Goal: Information Seeking & Learning: Learn about a topic

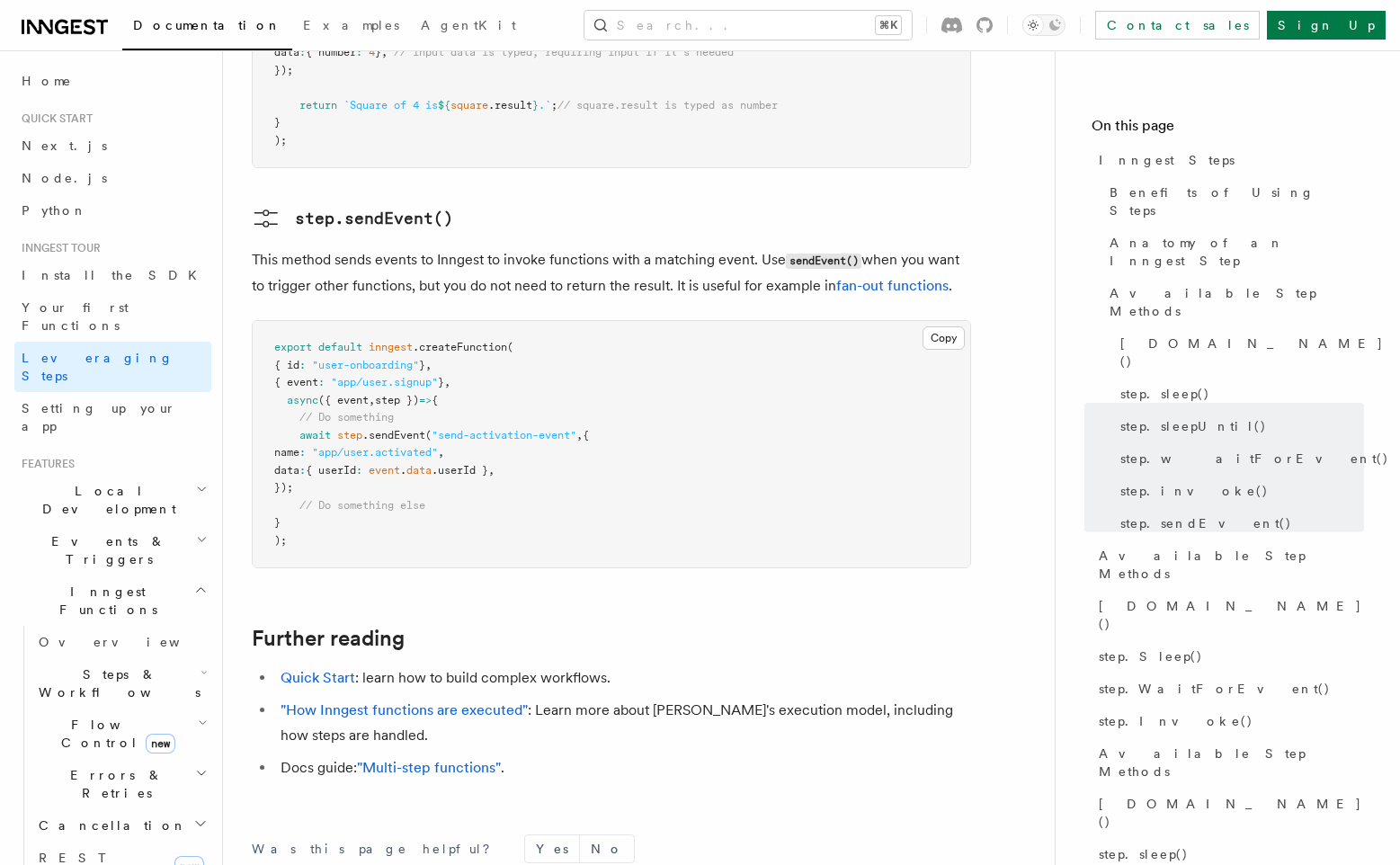
scroll to position [3882, 0]
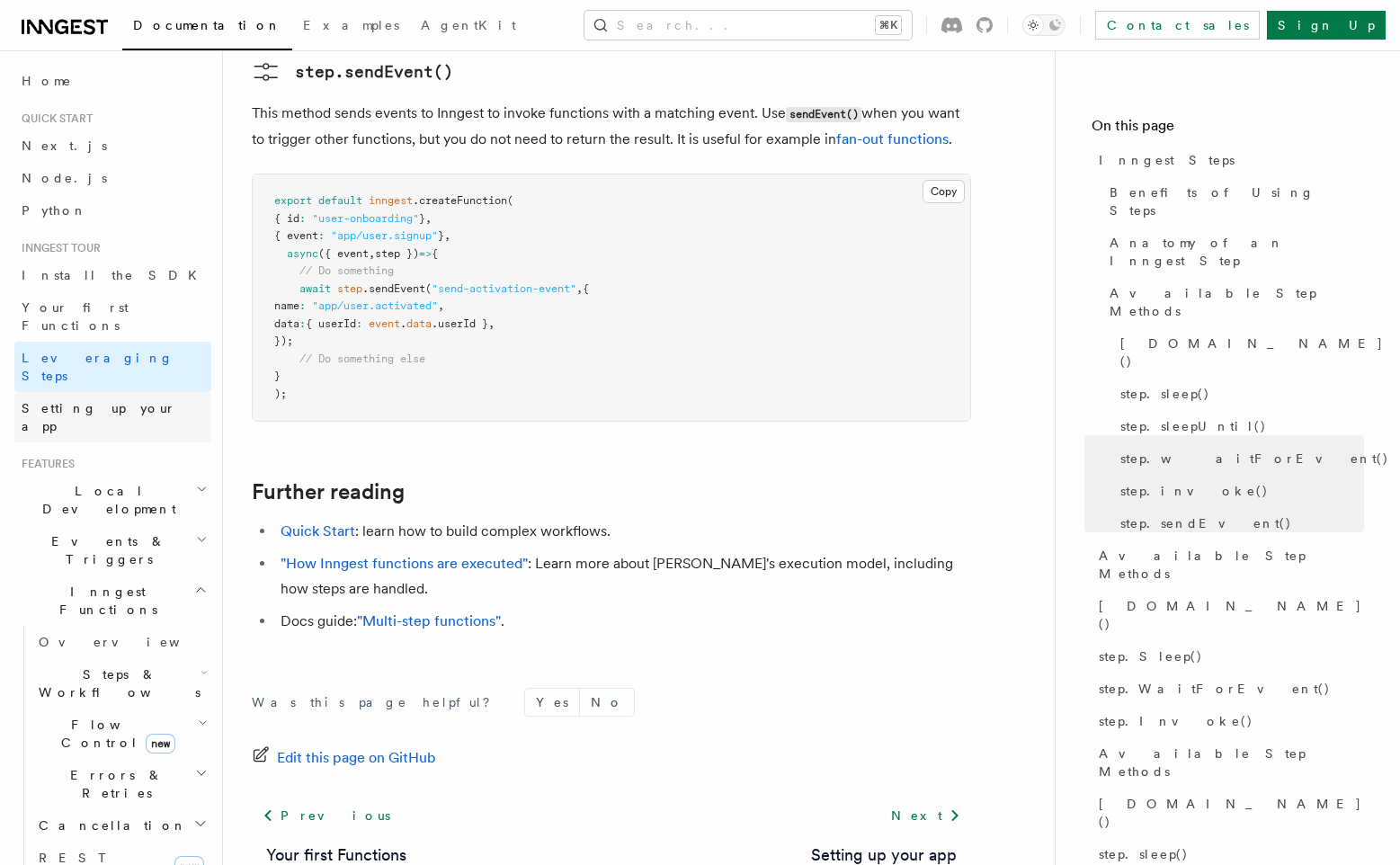
click at [129, 401] on span "Setting up your app" at bounding box center [98, 417] width 155 height 33
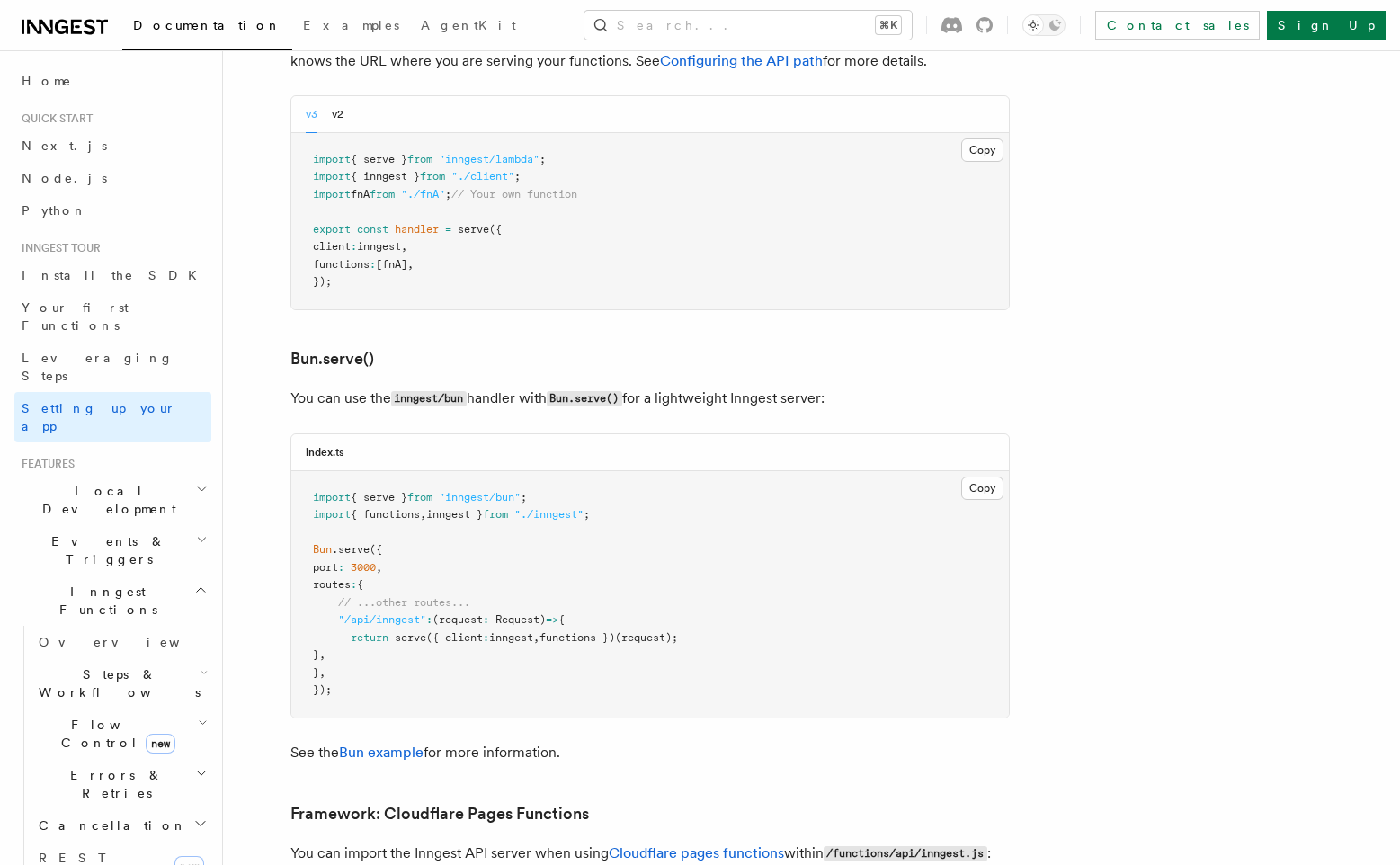
scroll to position [2209, 0]
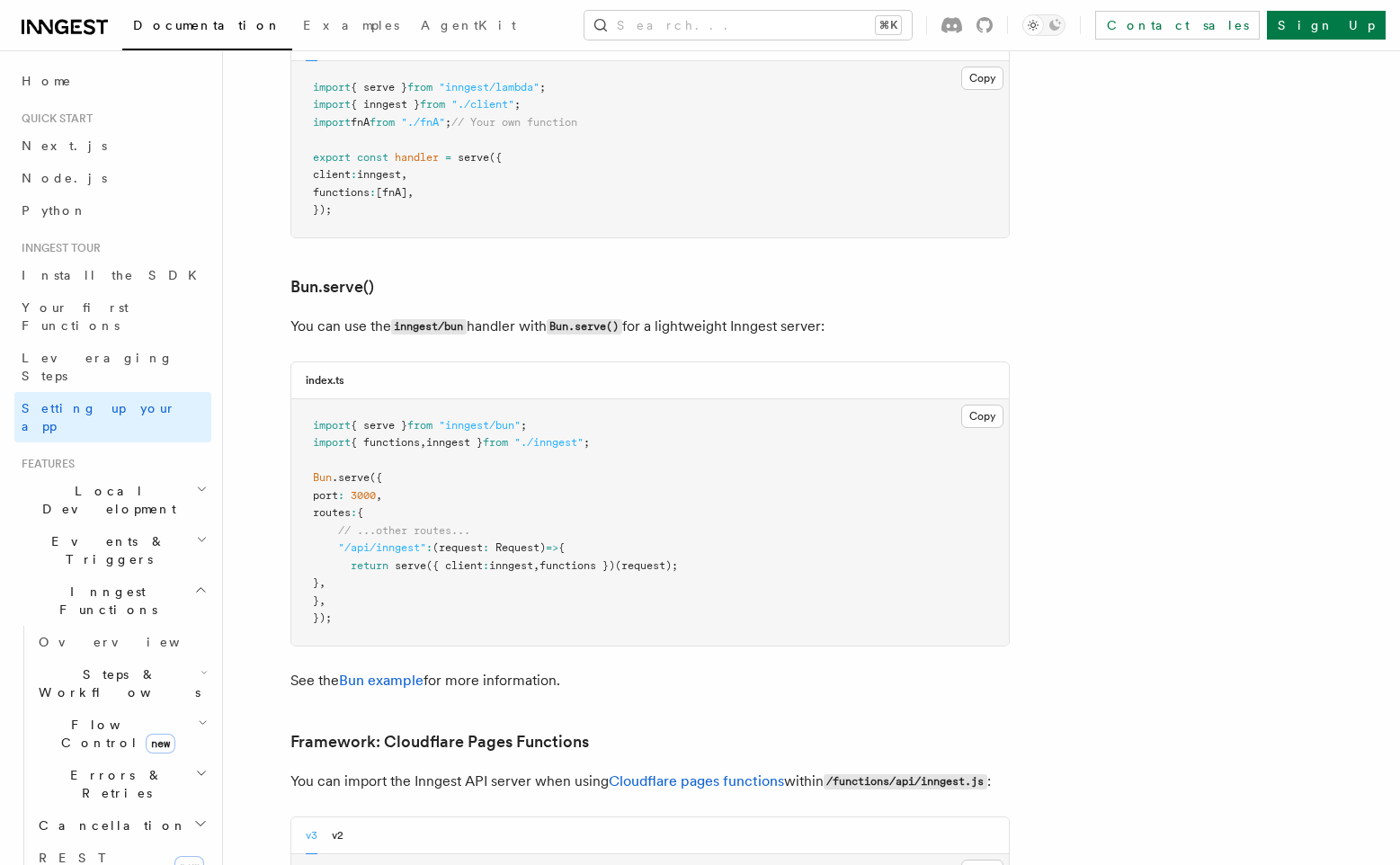
click at [205, 665] on icon "button" at bounding box center [204, 672] width 7 height 14
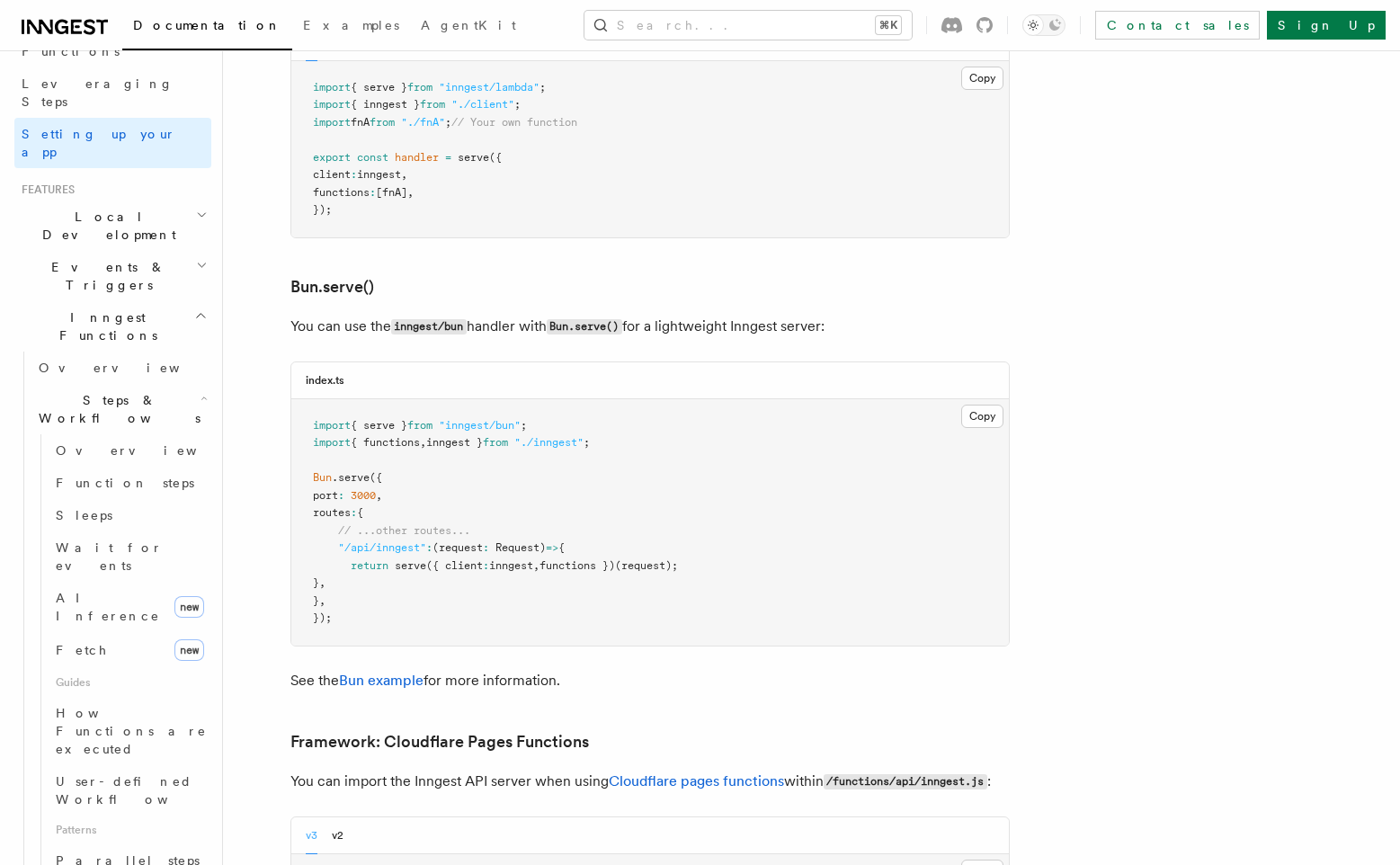
scroll to position [276, 0]
click at [130, 705] on span "How Functions are executed" at bounding box center [130, 730] width 151 height 51
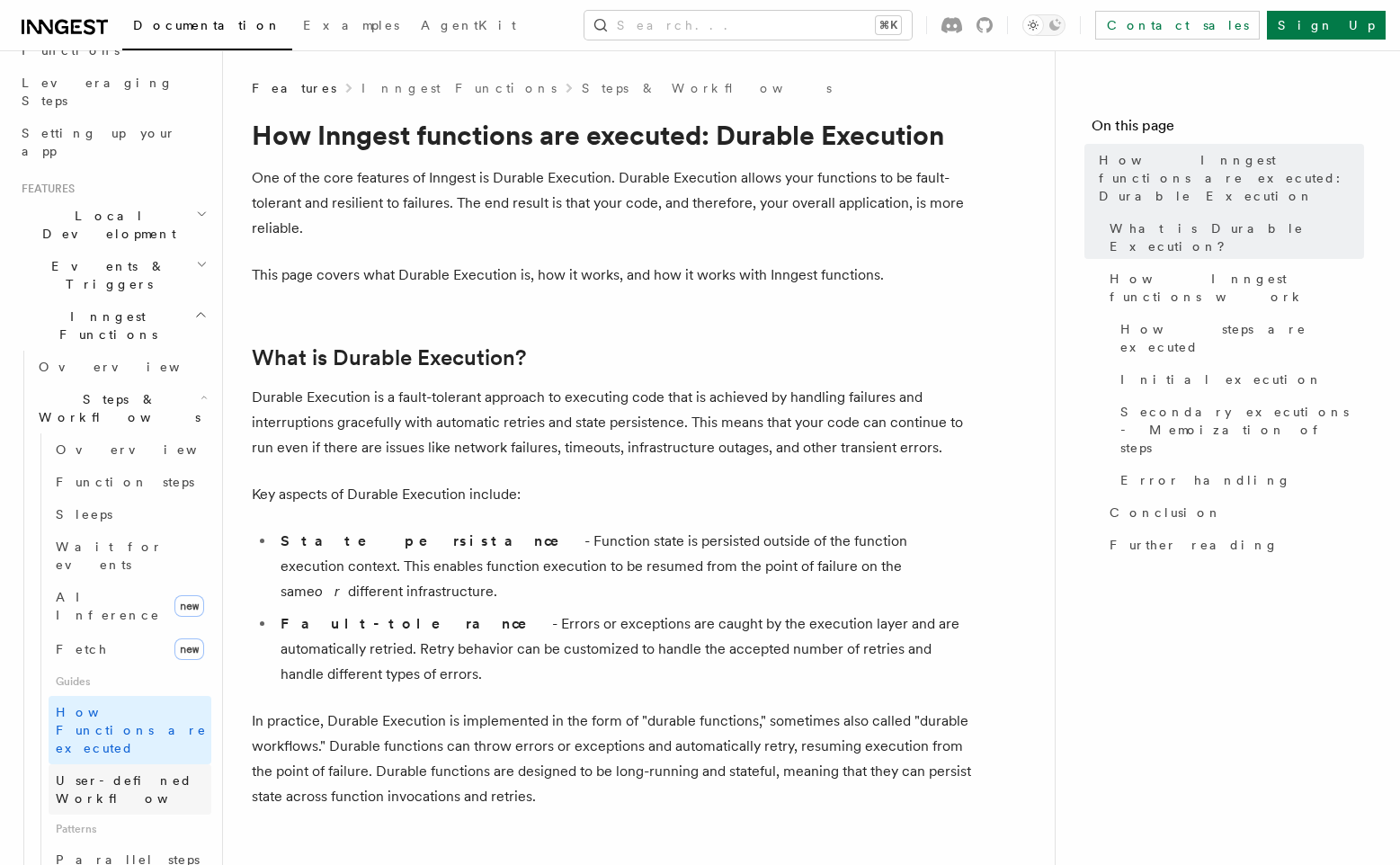
click at [120, 773] on span "User-defined Workflows" at bounding box center [136, 789] width 162 height 33
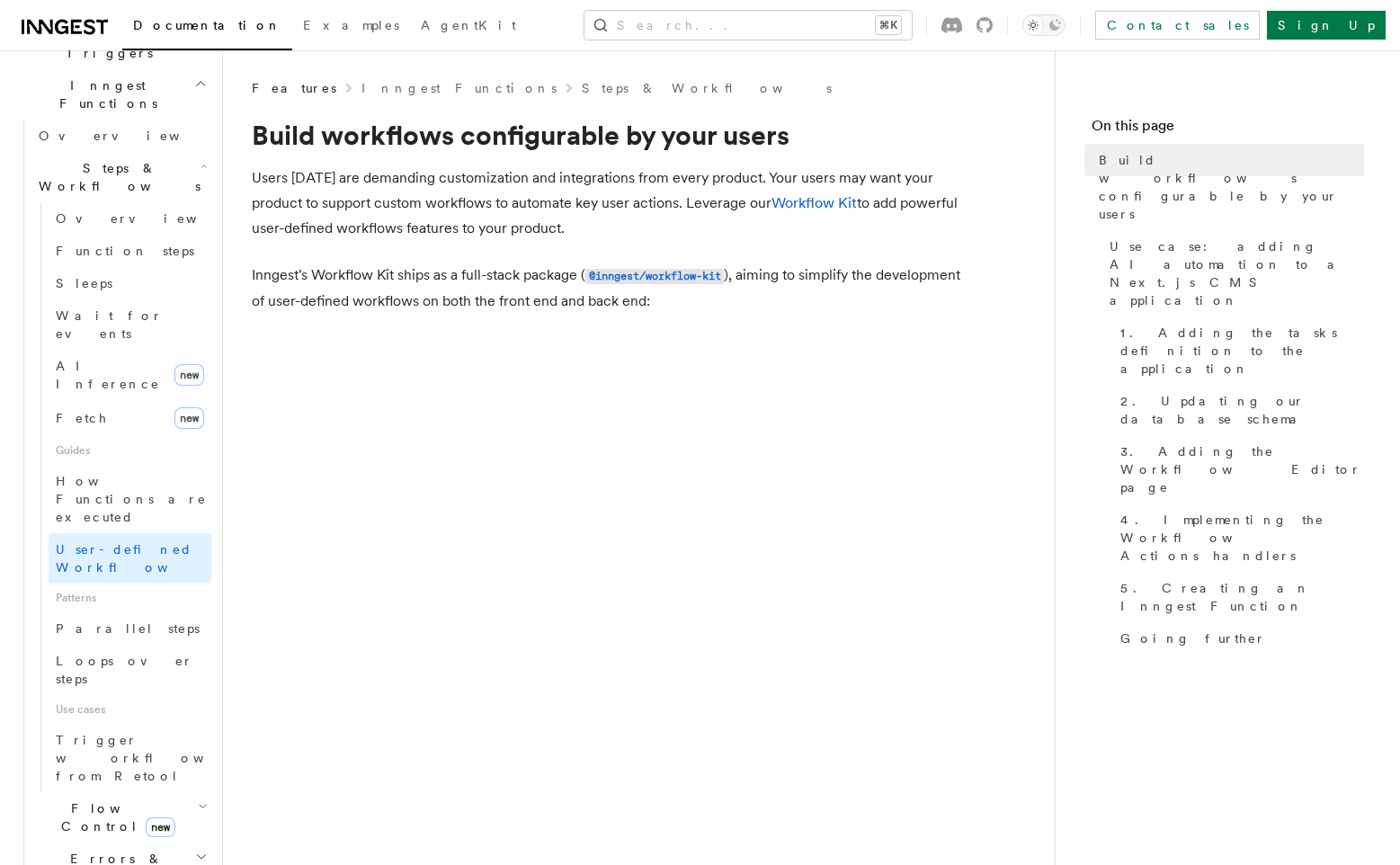
scroll to position [515, 0]
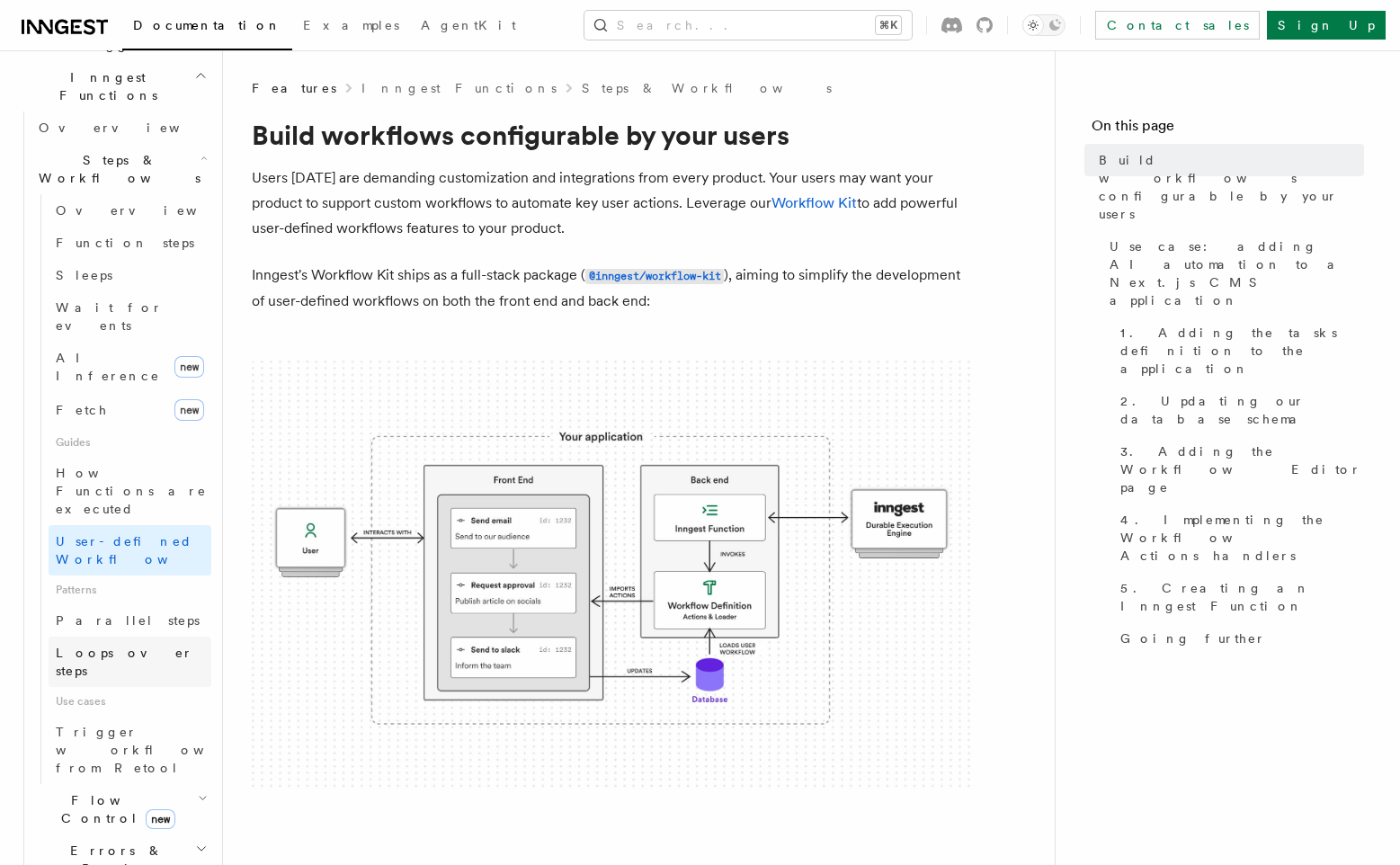
click at [122, 646] on span "Loops over steps" at bounding box center [124, 662] width 138 height 33
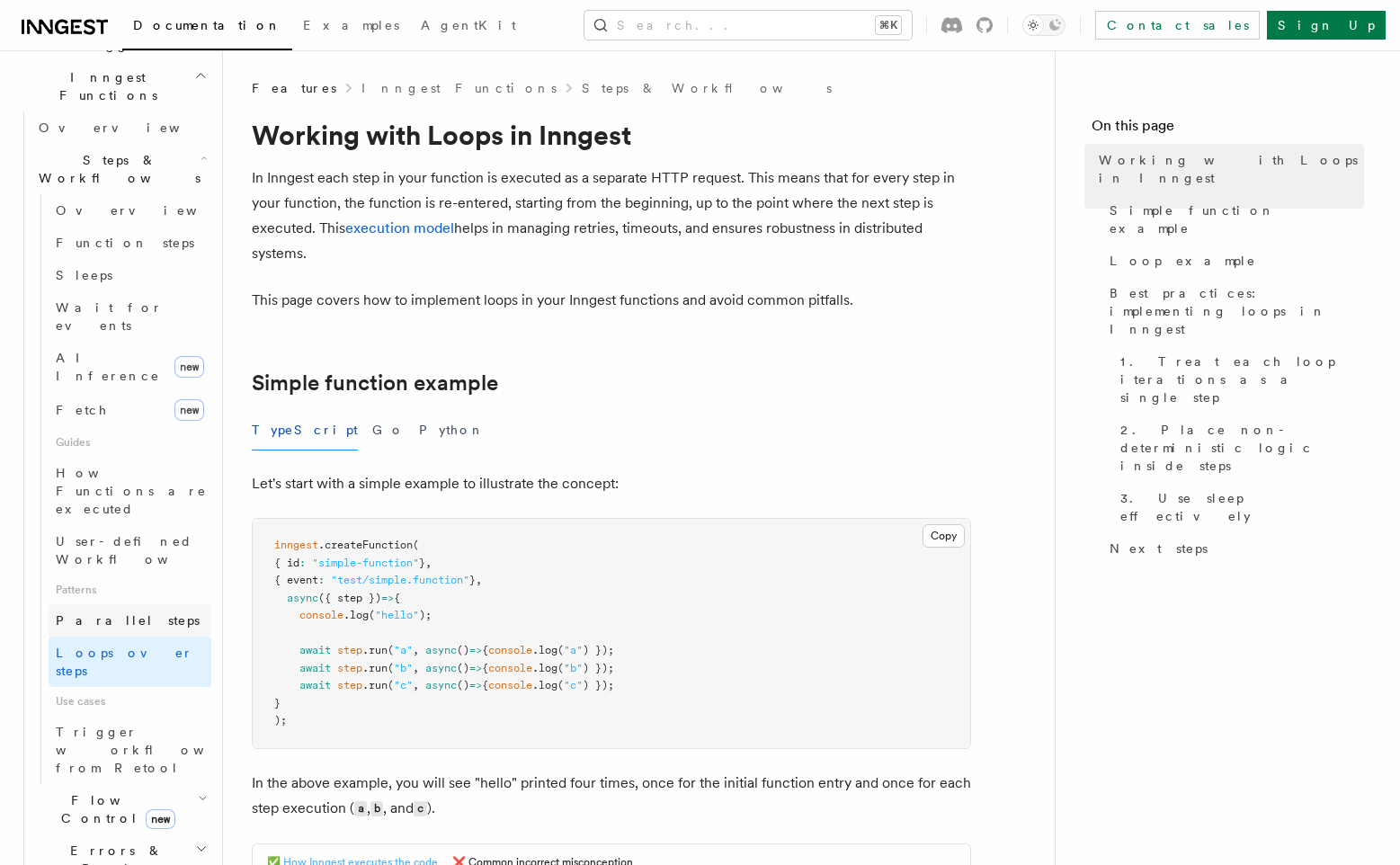
click at [100, 613] on span "Parallel steps" at bounding box center [127, 619] width 143 height 14
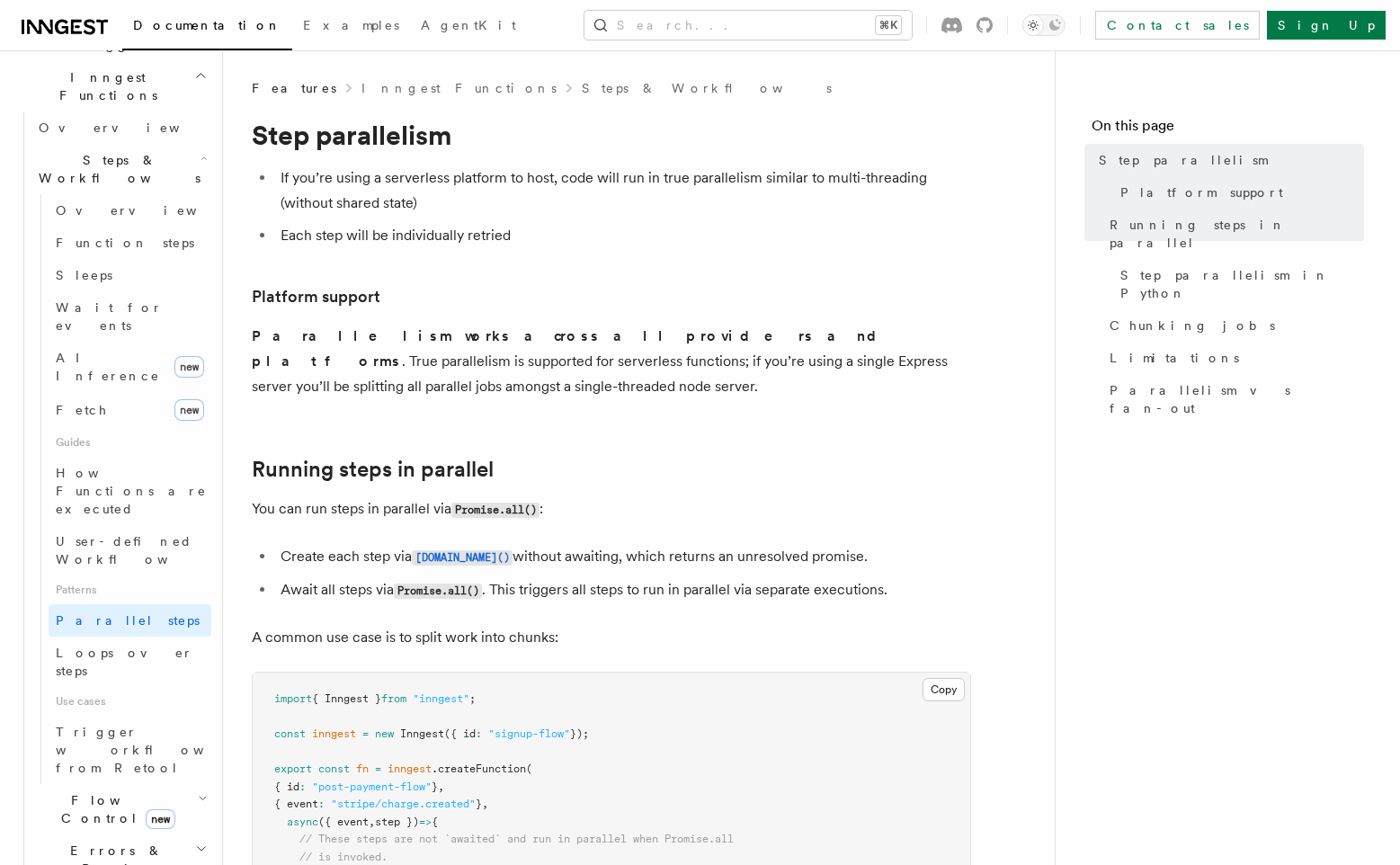
click at [201, 791] on icon "button" at bounding box center [202, 798] width 10 height 14
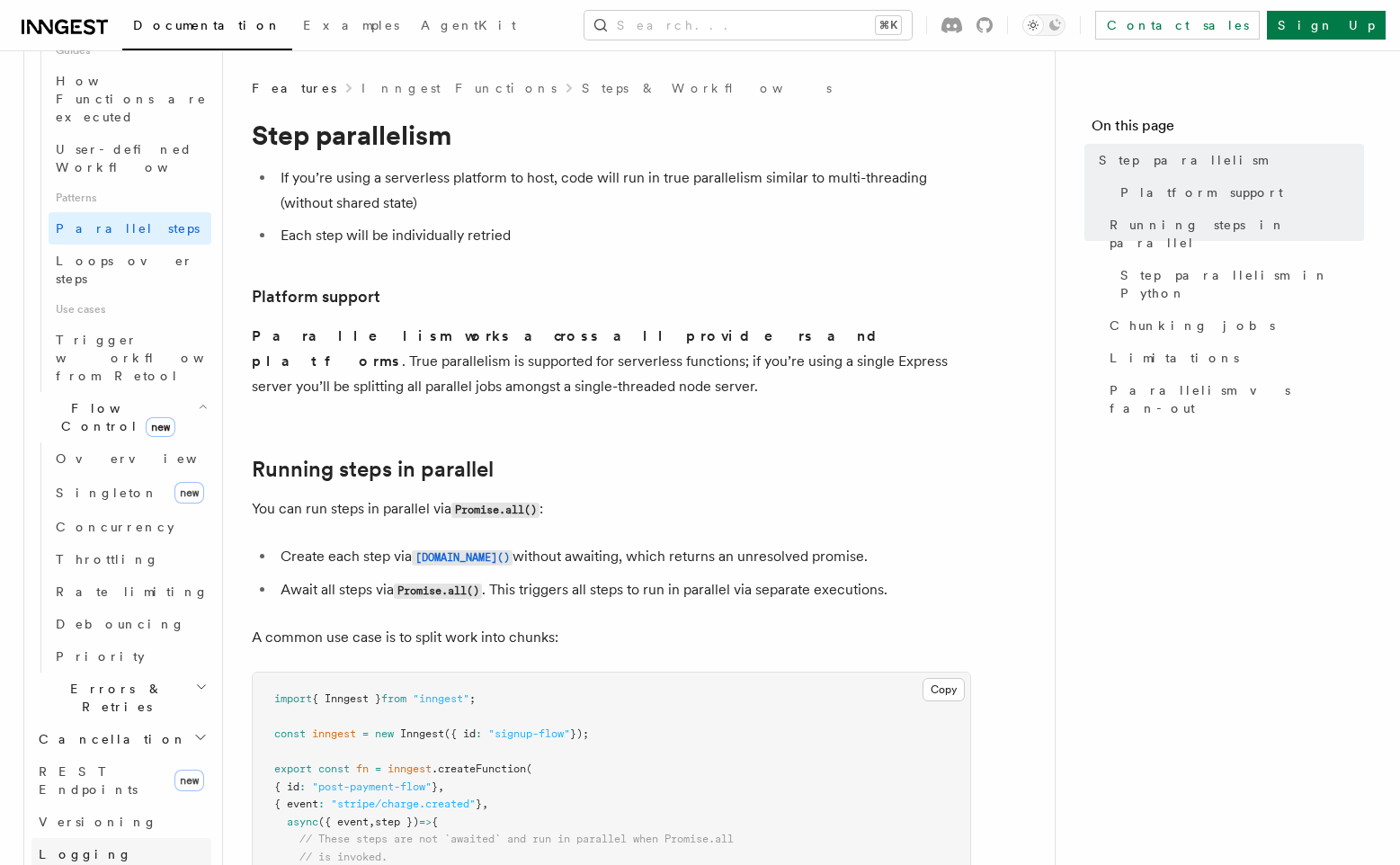
scroll to position [964, 0]
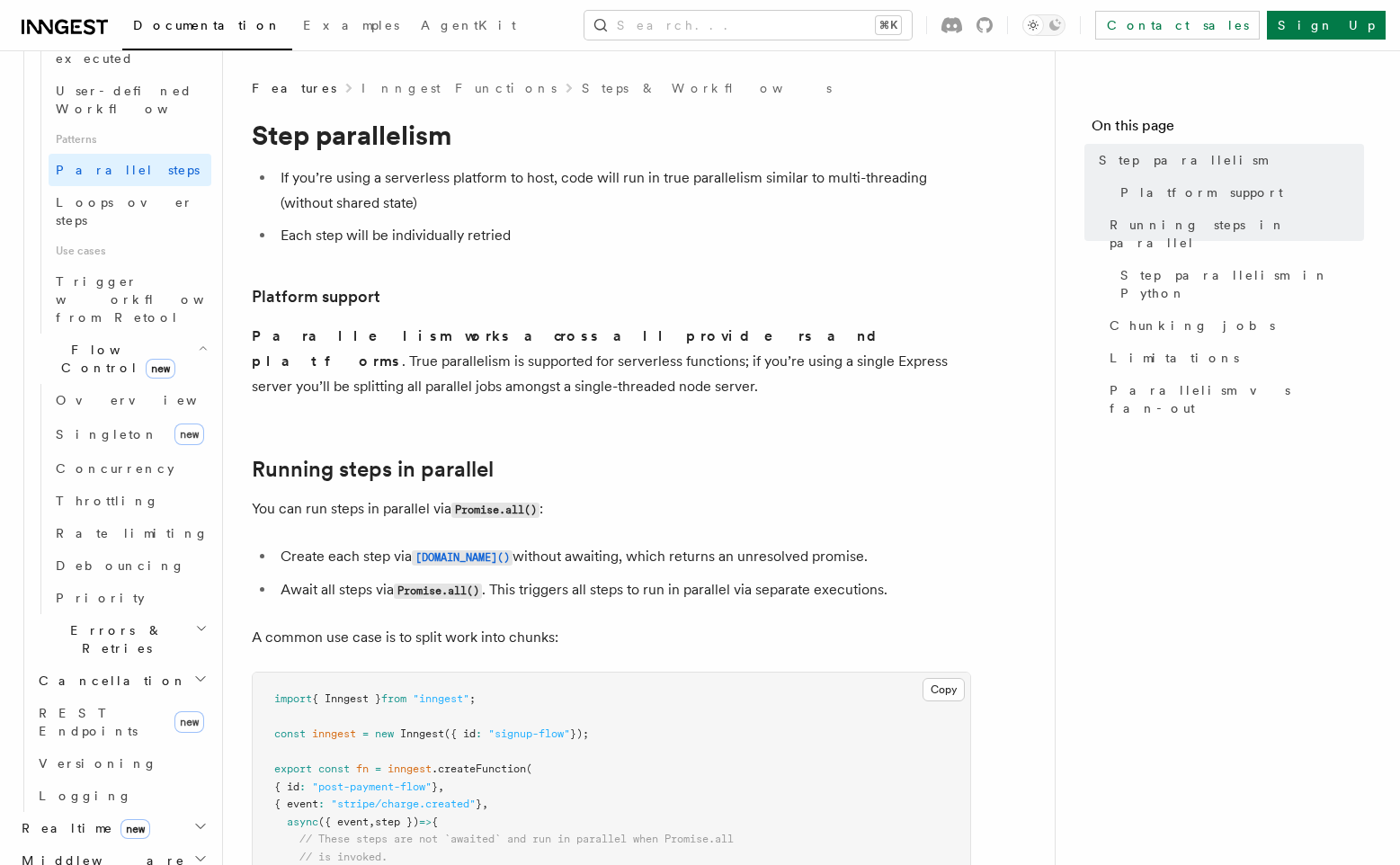
click at [203, 857] on icon "button" at bounding box center [201, 858] width 9 height 5
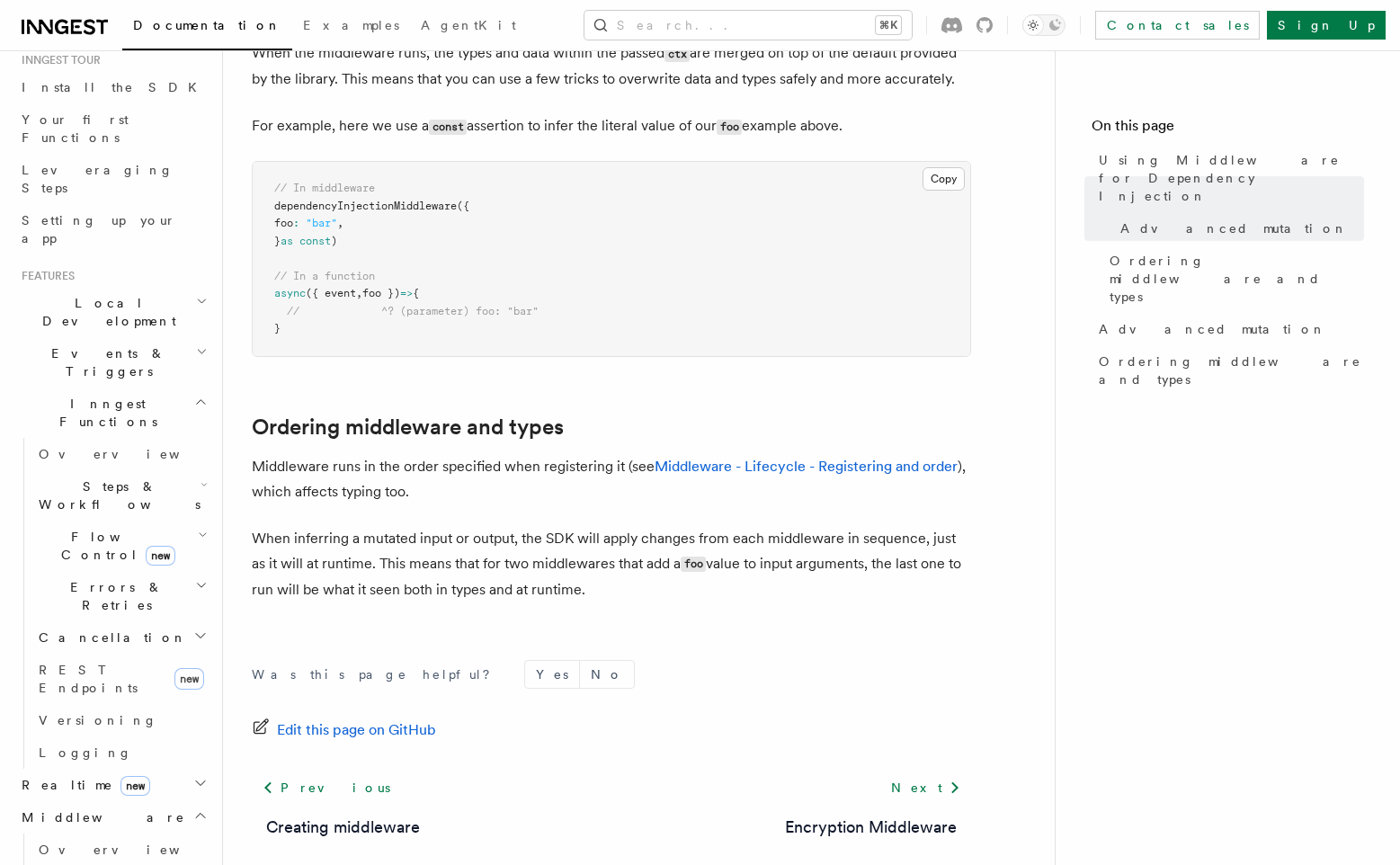
scroll to position [187, 0]
click at [191, 338] on h2 "Events & Triggers" at bounding box center [112, 364] width 197 height 51
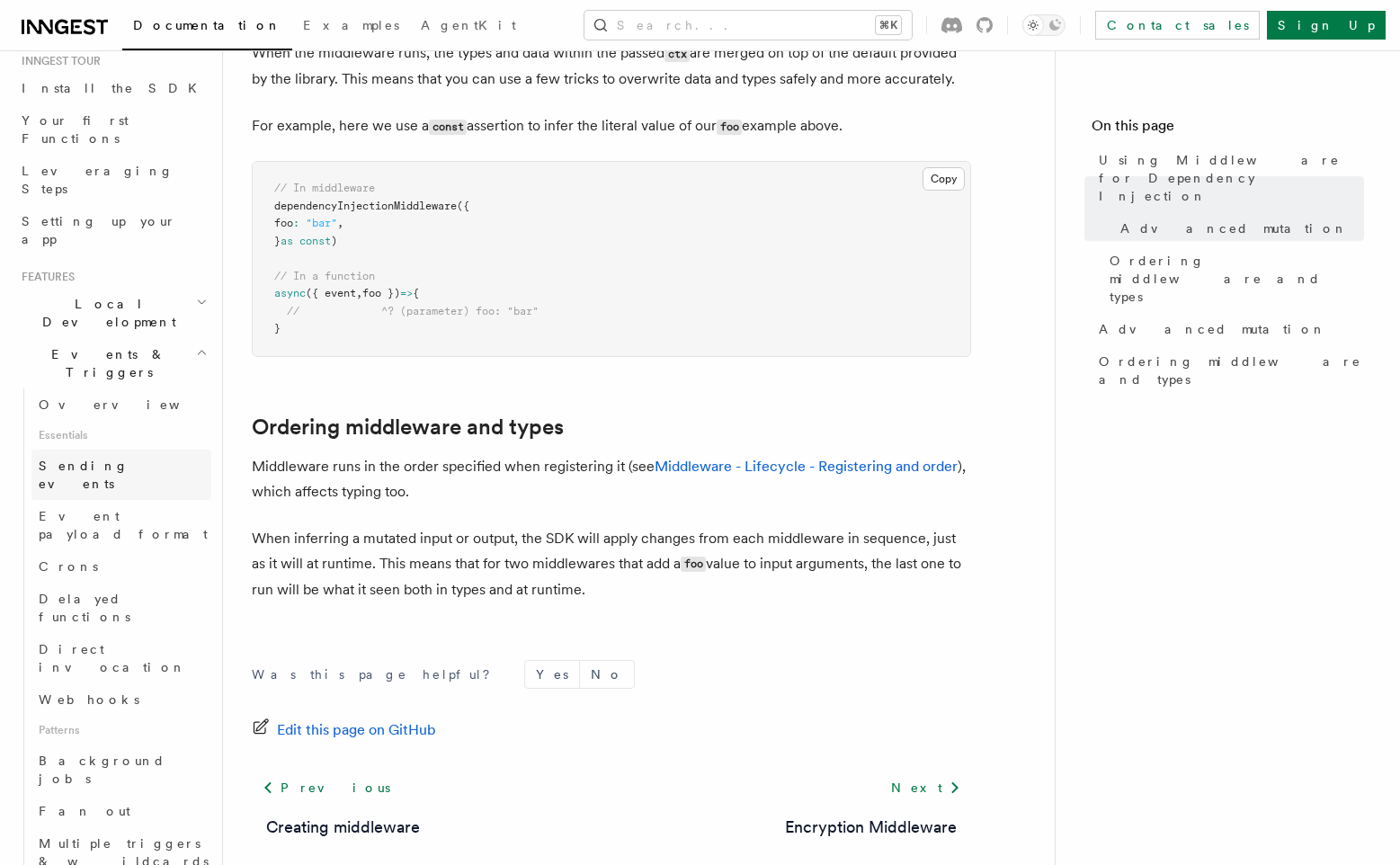
click at [120, 458] on span "Sending events" at bounding box center [83, 474] width 90 height 33
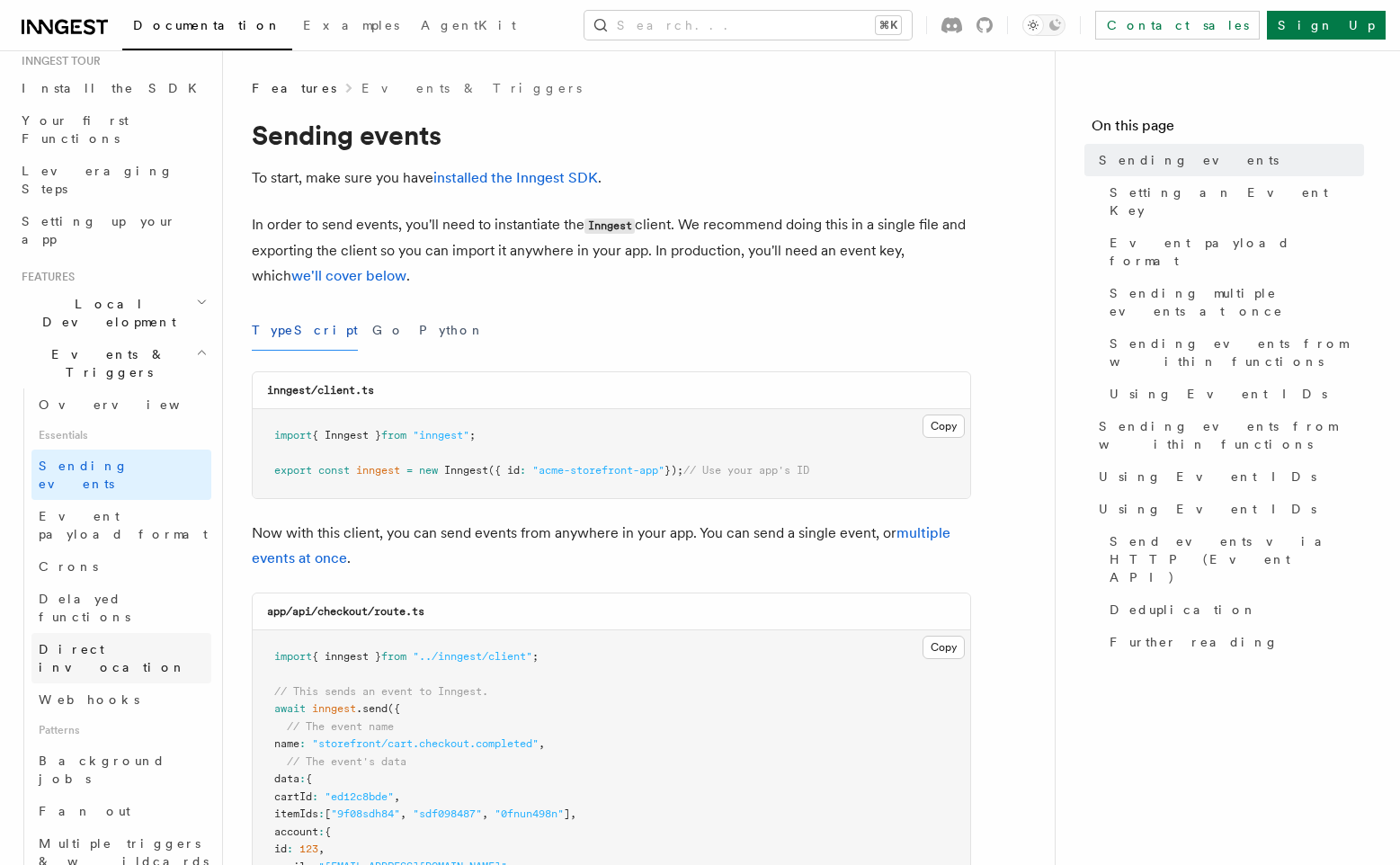
click at [101, 642] on span "Direct invocation" at bounding box center [112, 658] width 147 height 33
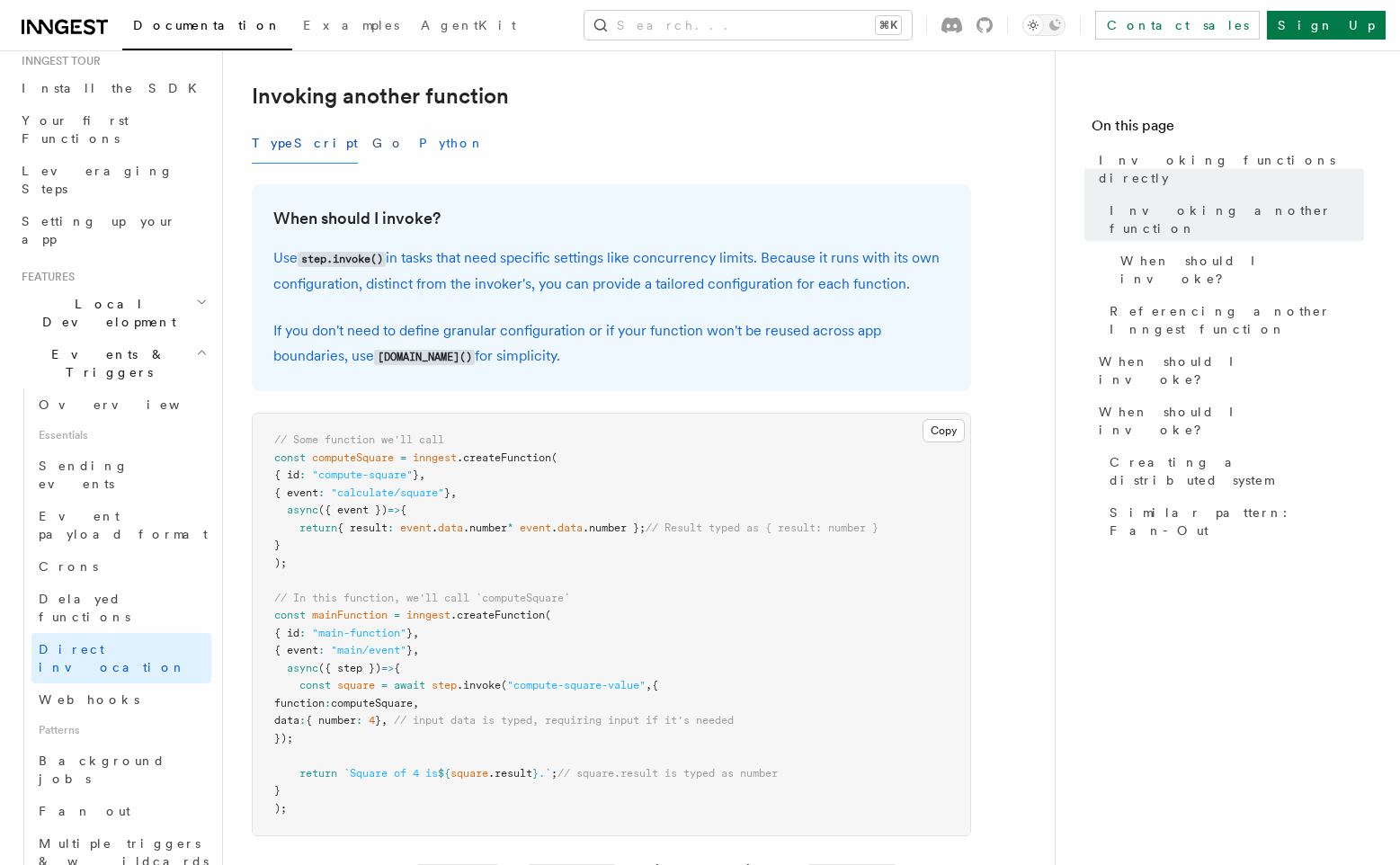
scroll to position [353, 0]
click at [760, 33] on button "Search... ⌘K" at bounding box center [748, 25] width 327 height 29
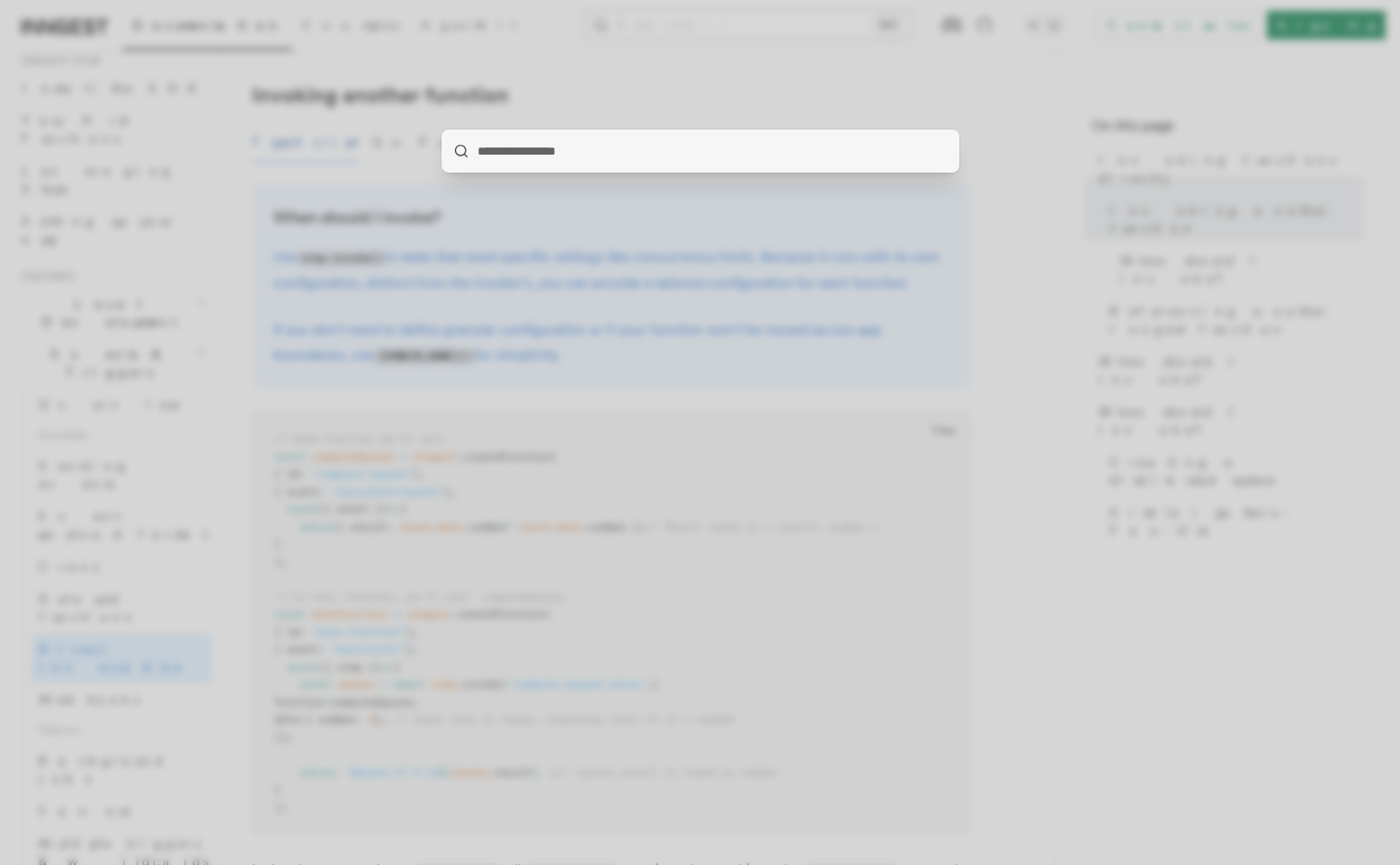
type input "*"
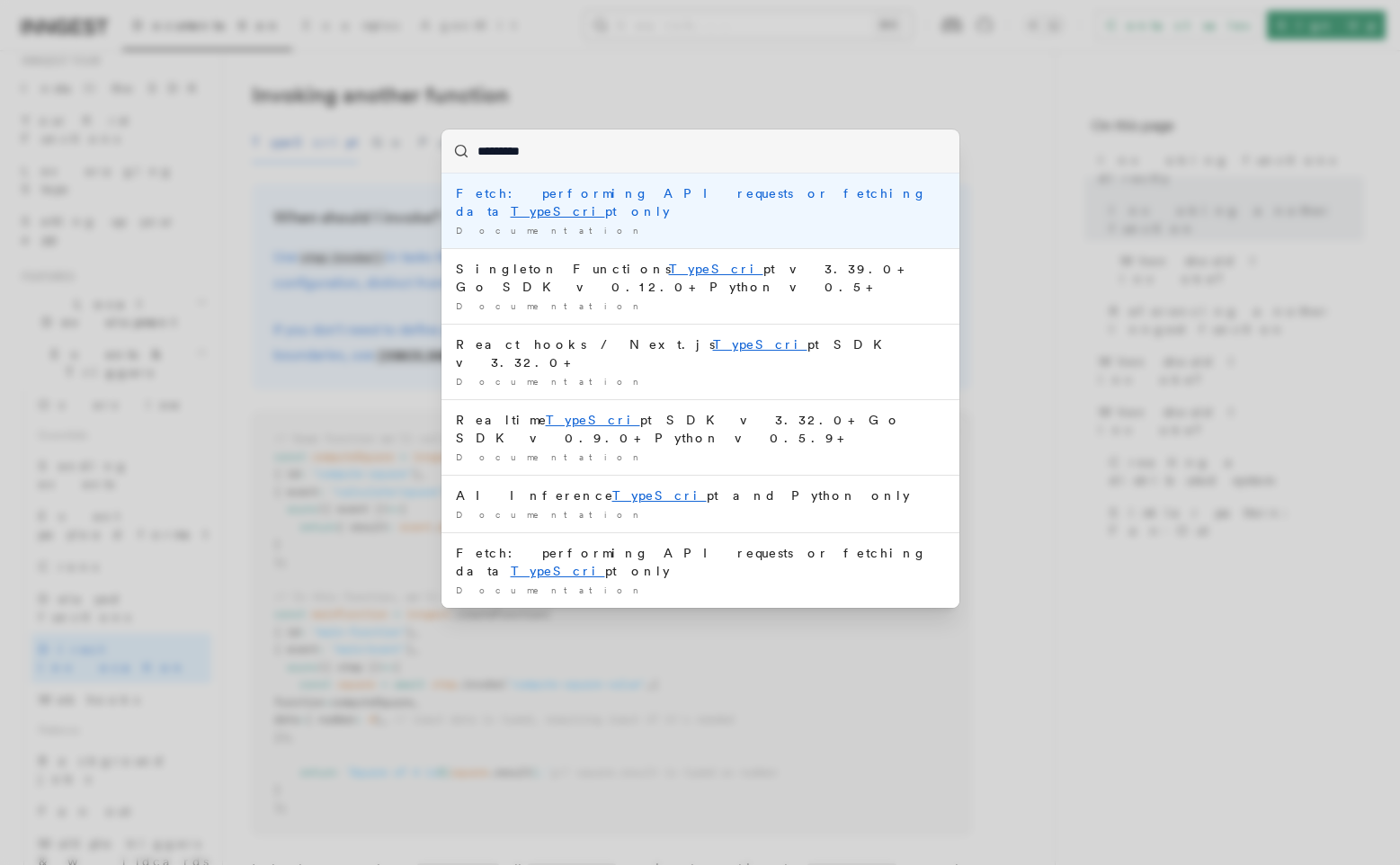
type input "**********"
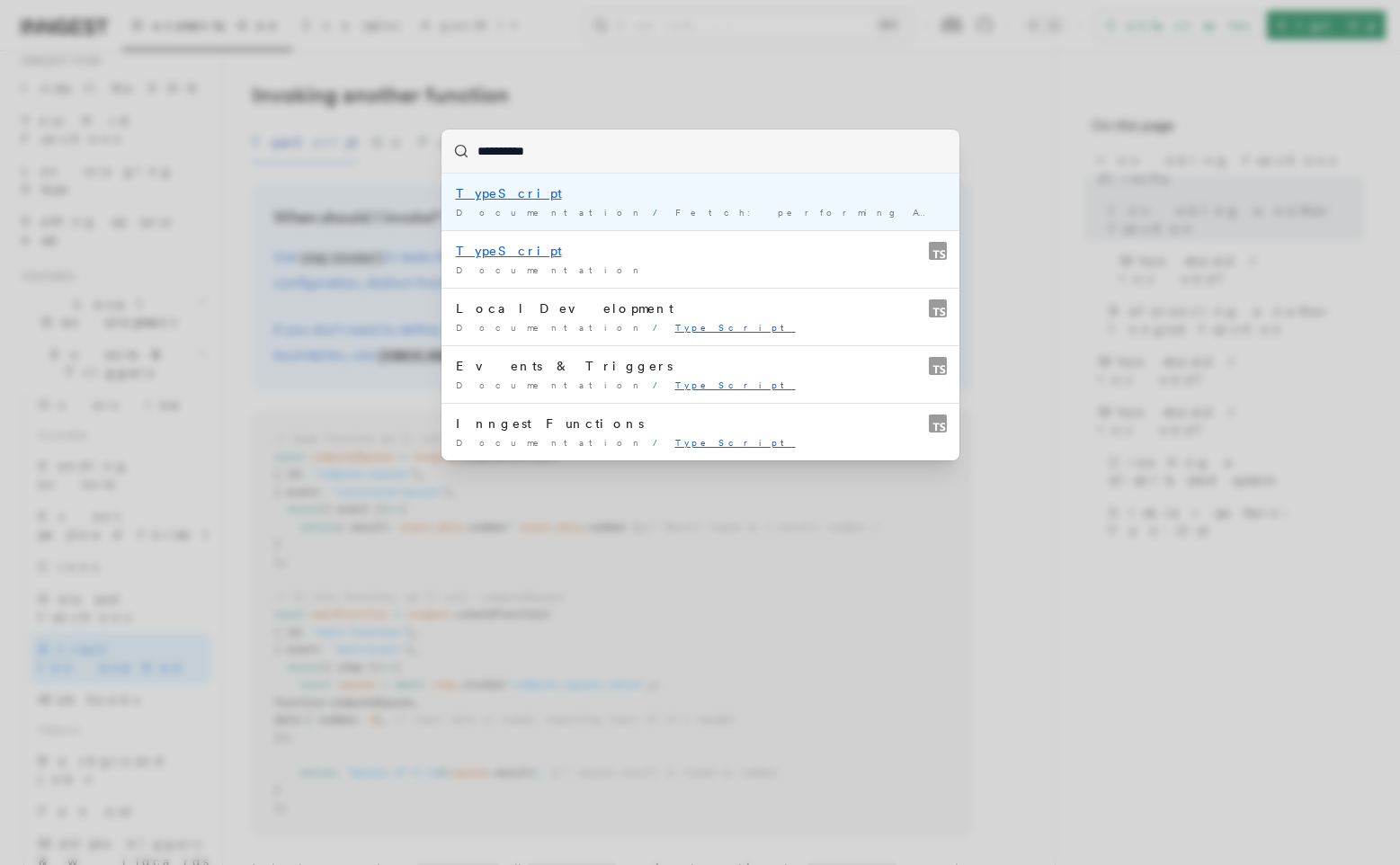
click at [482, 194] on mark "TypeScript" at bounding box center [508, 193] width 106 height 14
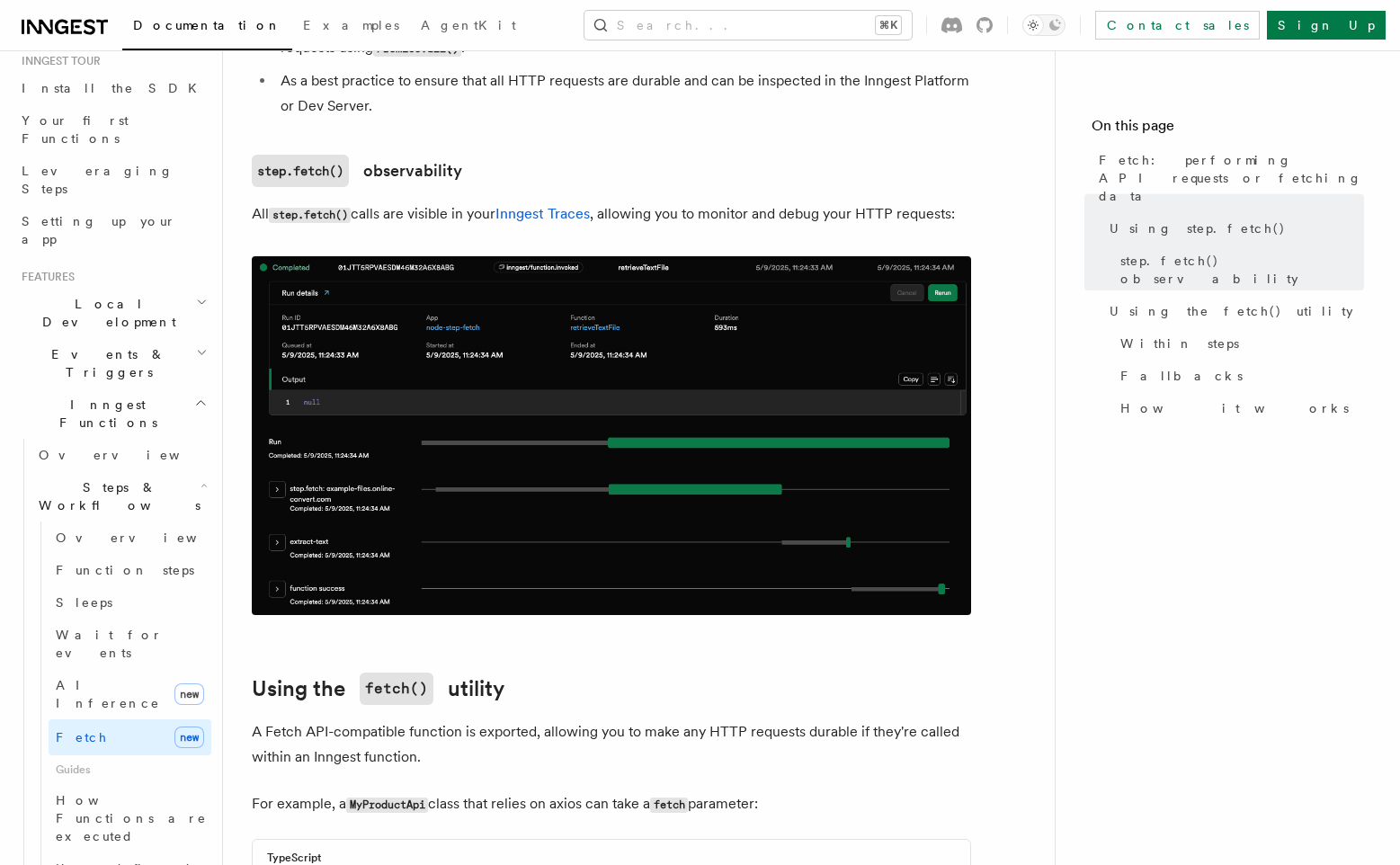
scroll to position [1427, 0]
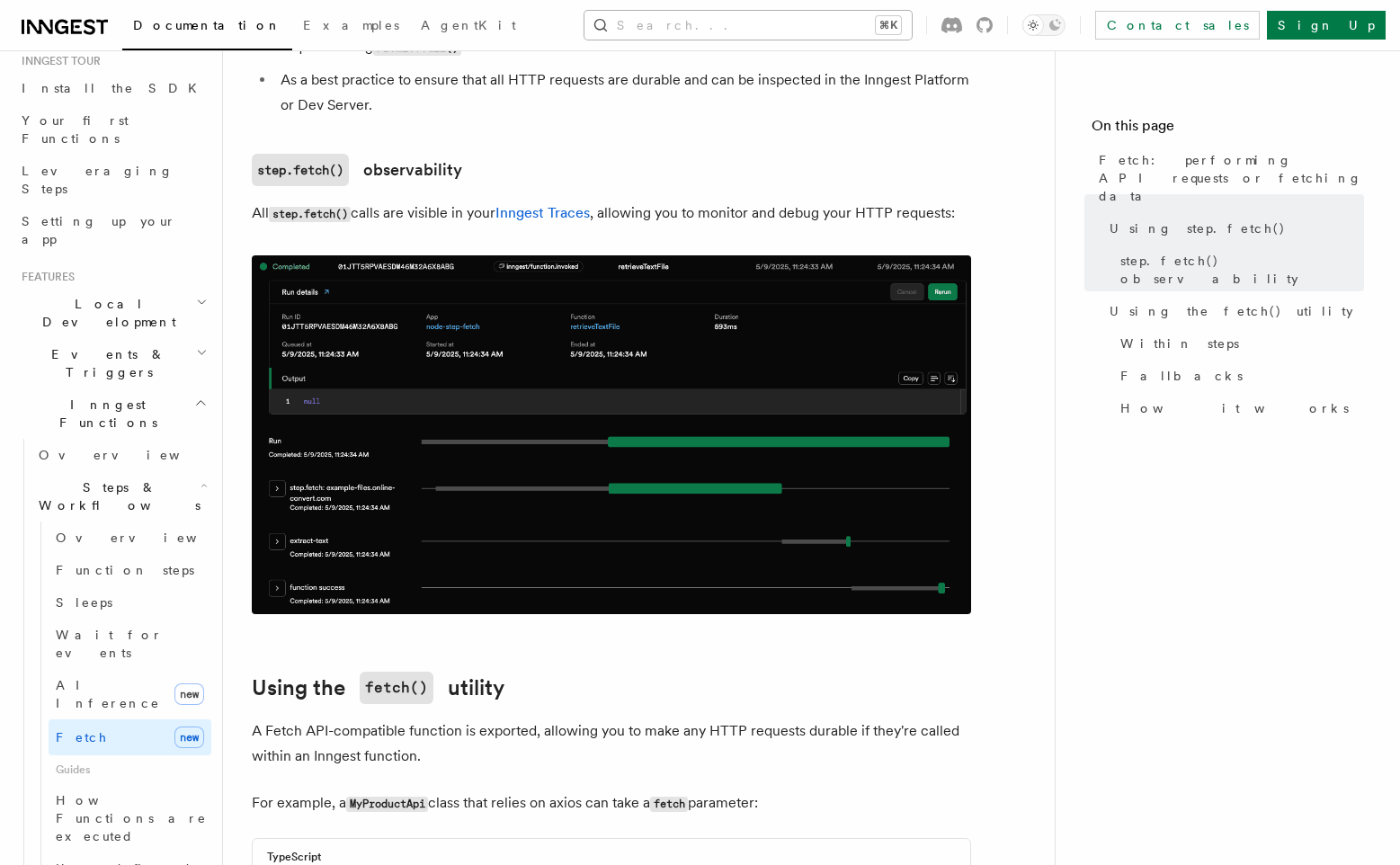
click at [749, 22] on button "Search... ⌘K" at bounding box center [748, 25] width 327 height 29
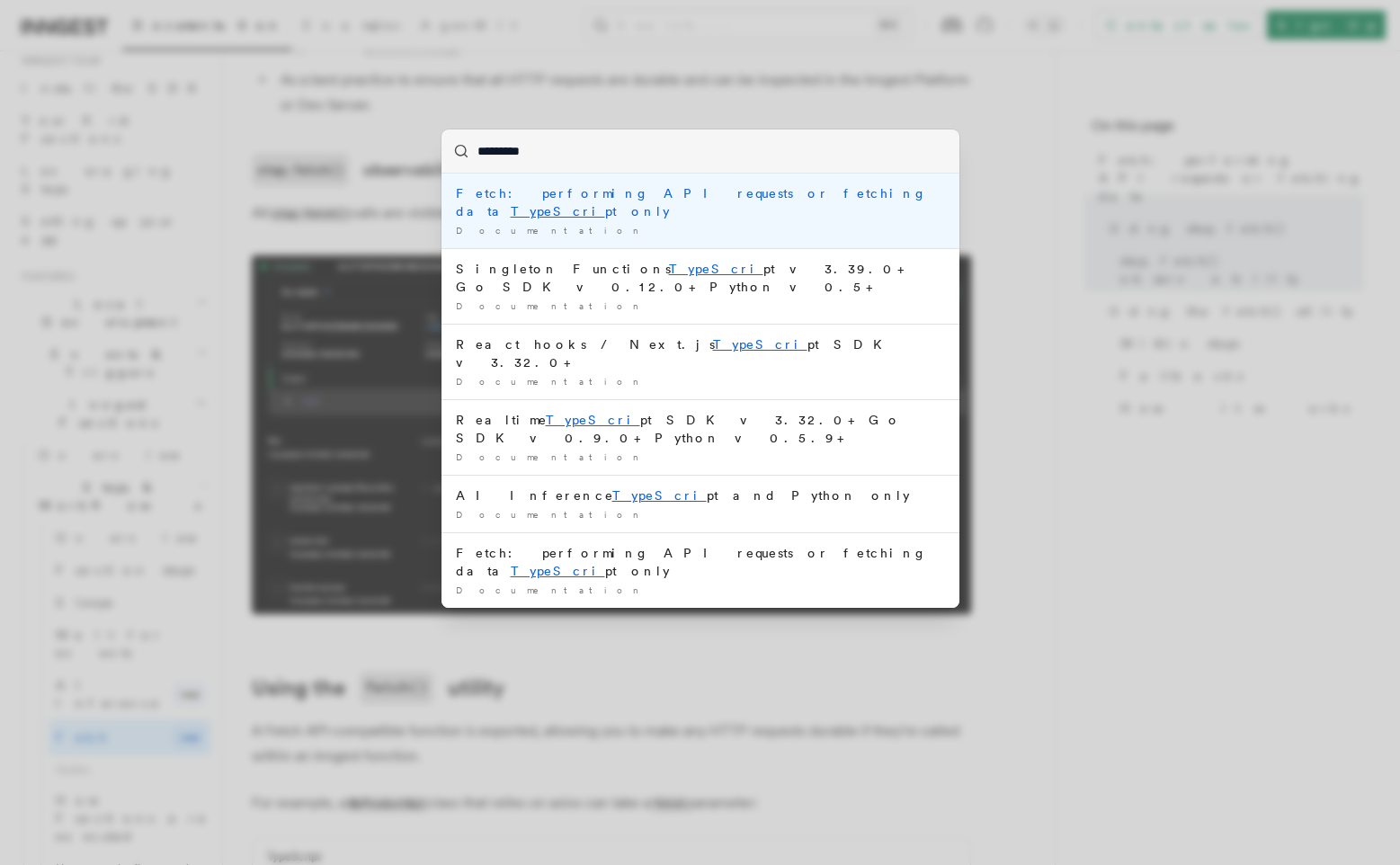
type input "**********"
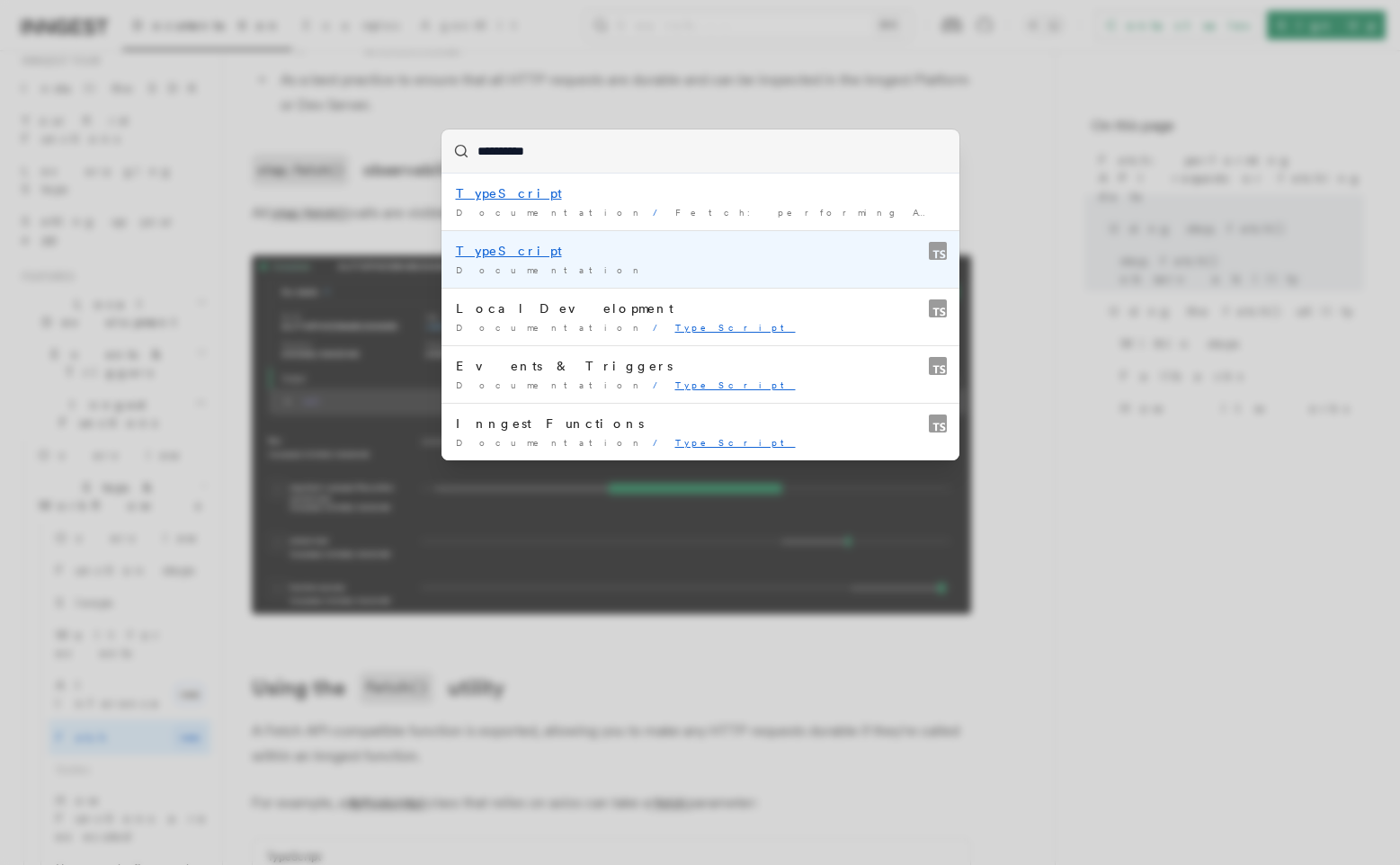
click at [490, 253] on mark "TypeScript" at bounding box center [508, 250] width 106 height 14
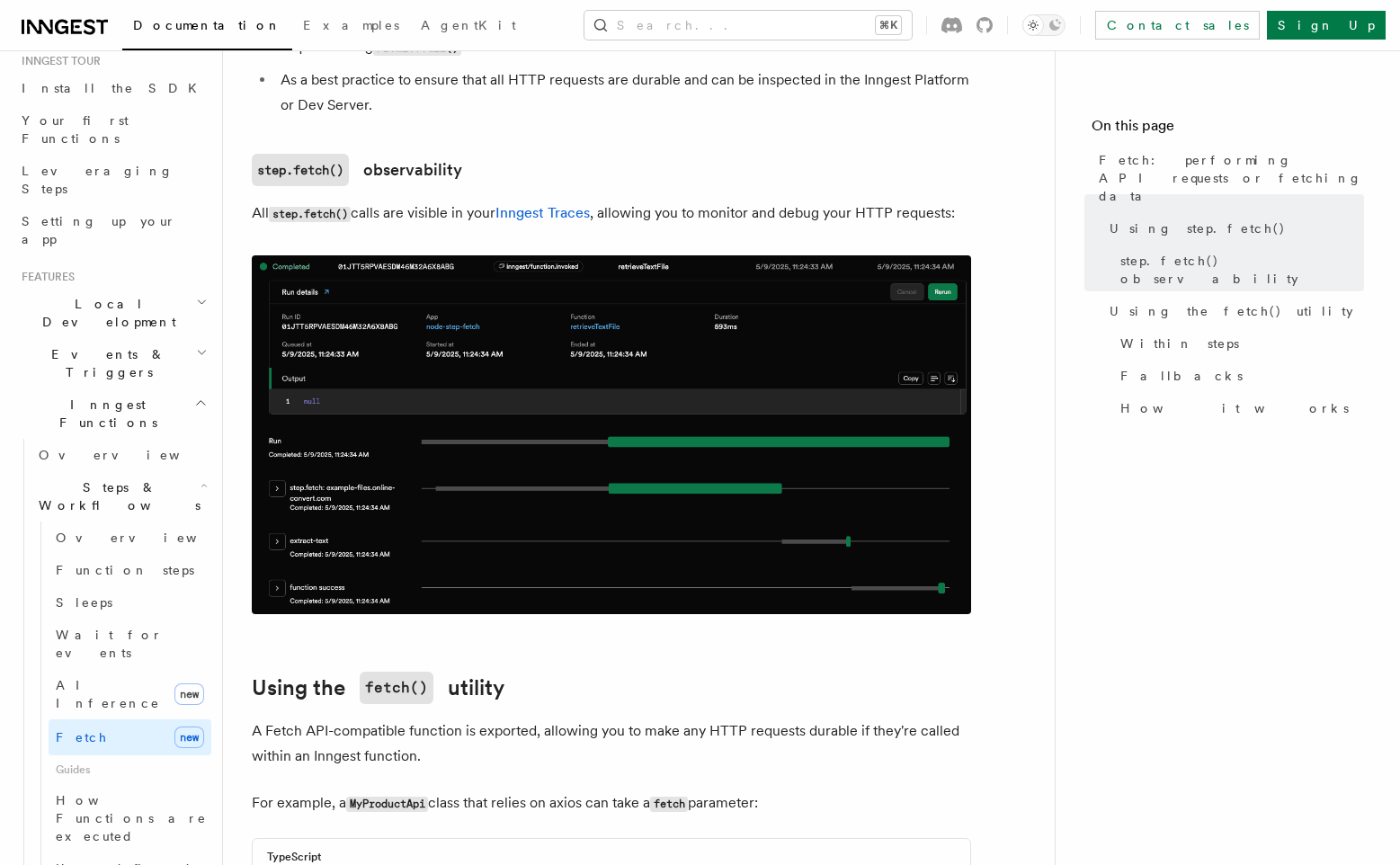
click at [490, 255] on img at bounding box center [611, 434] width 719 height 359
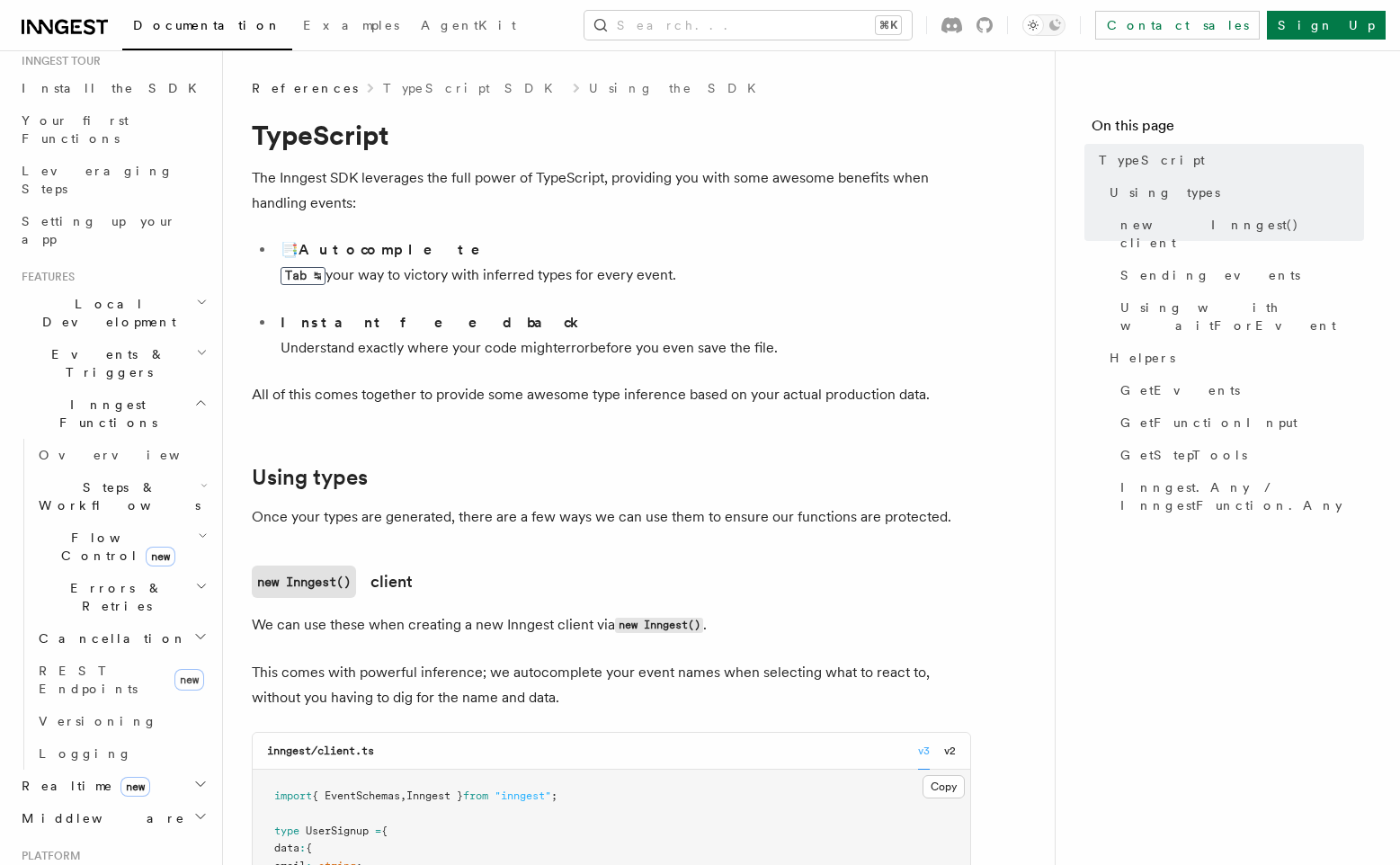
click at [541, 266] on li "📑 Autocomplete Tab ↹ your way to victory with inferred types for every event." at bounding box center [623, 270] width 696 height 66
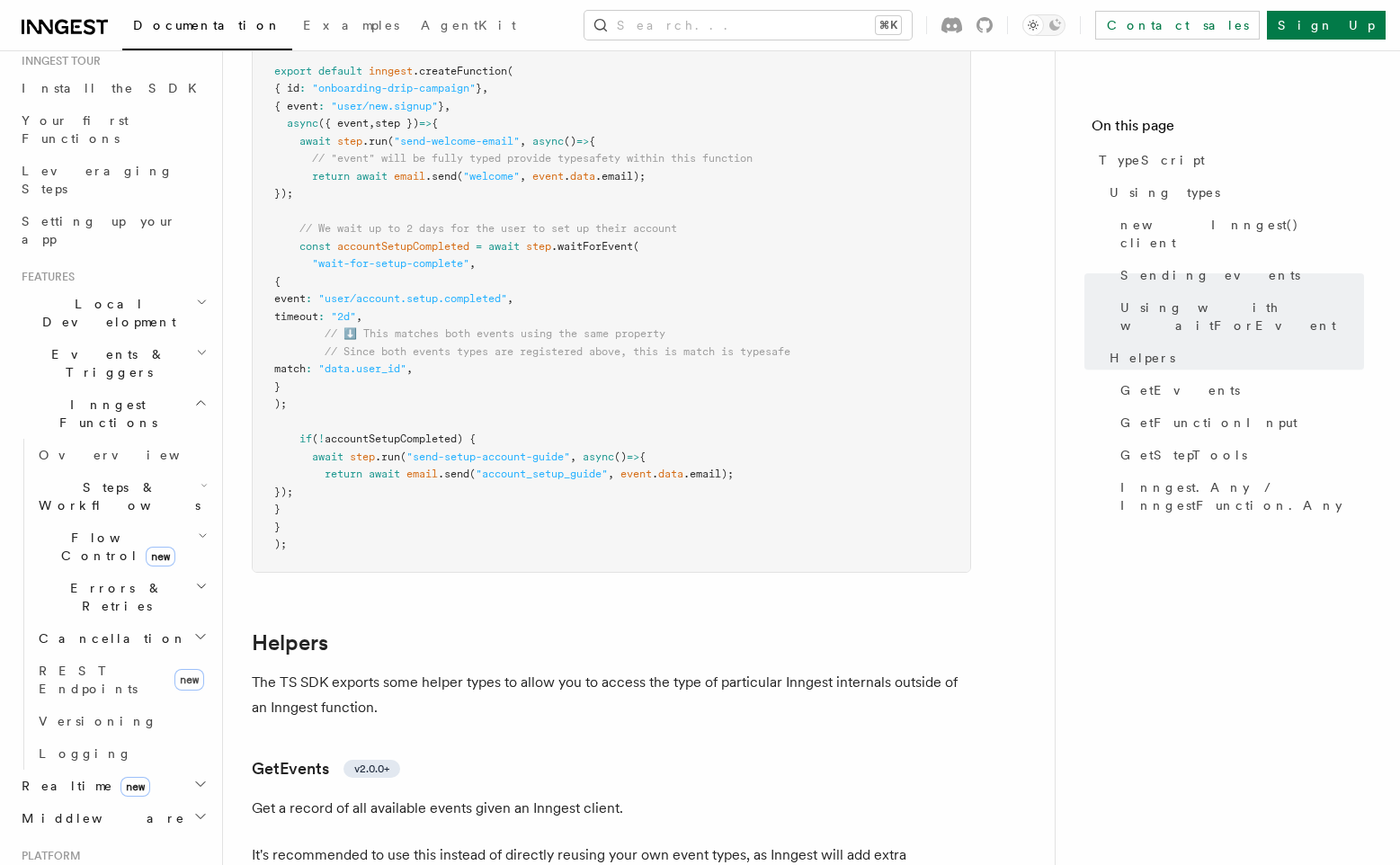
scroll to position [2683, 0]
click at [1165, 446] on span "GetStepTools" at bounding box center [1183, 455] width 127 height 18
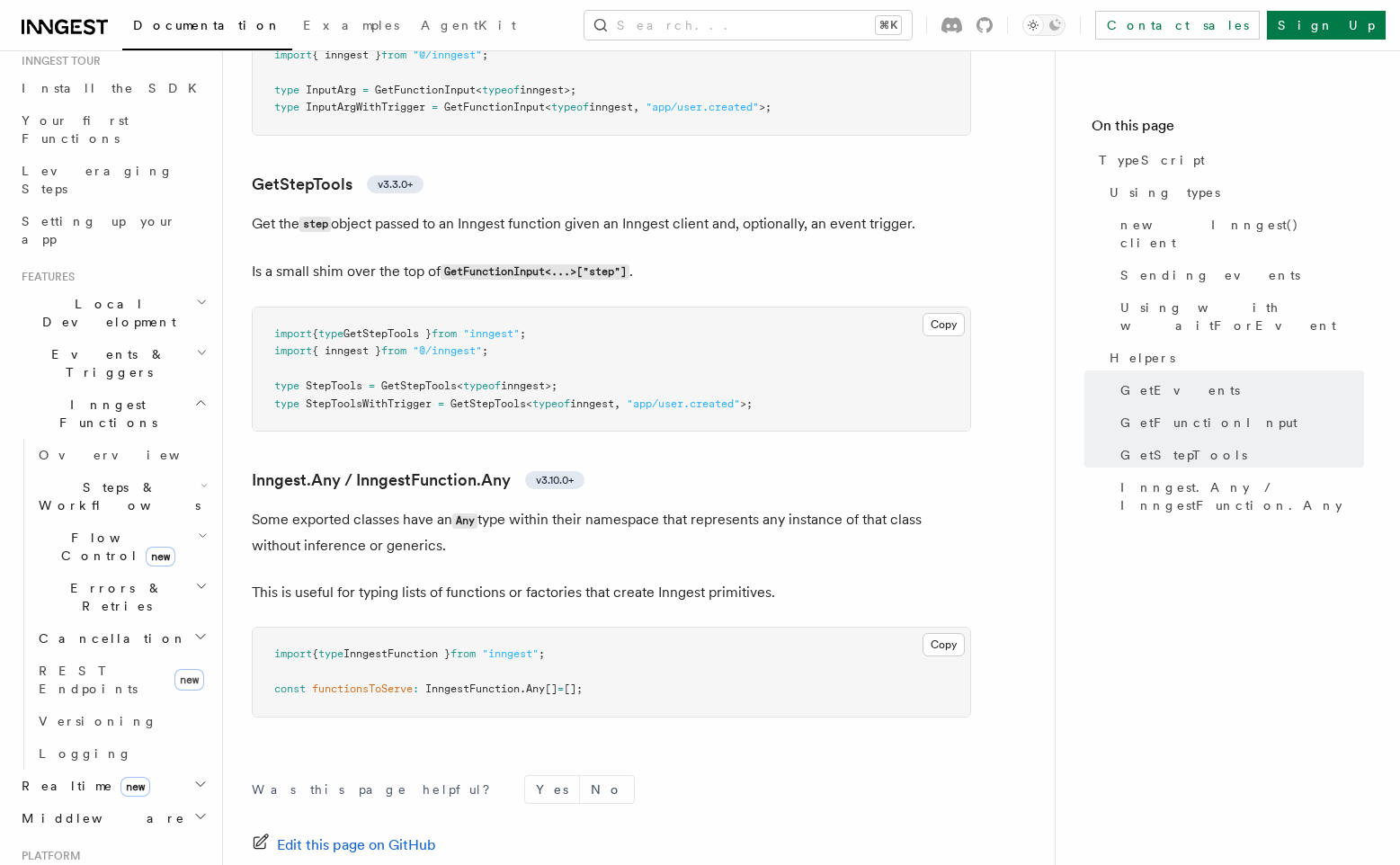
scroll to position [4059, 0]
drag, startPoint x: 276, startPoint y: 393, endPoint x: 607, endPoint y: 392, distance: 331.0
click at [607, 392] on pre "import { type GetStepTools } from "inngest" ; import { inngest } from "@/innges…" at bounding box center [612, 372] width 718 height 124
copy span "type StepTools = GetStepTools < typeof inngest>;"
click at [369, 412] on span "StepToolsWithTrigger" at bounding box center [368, 406] width 126 height 12
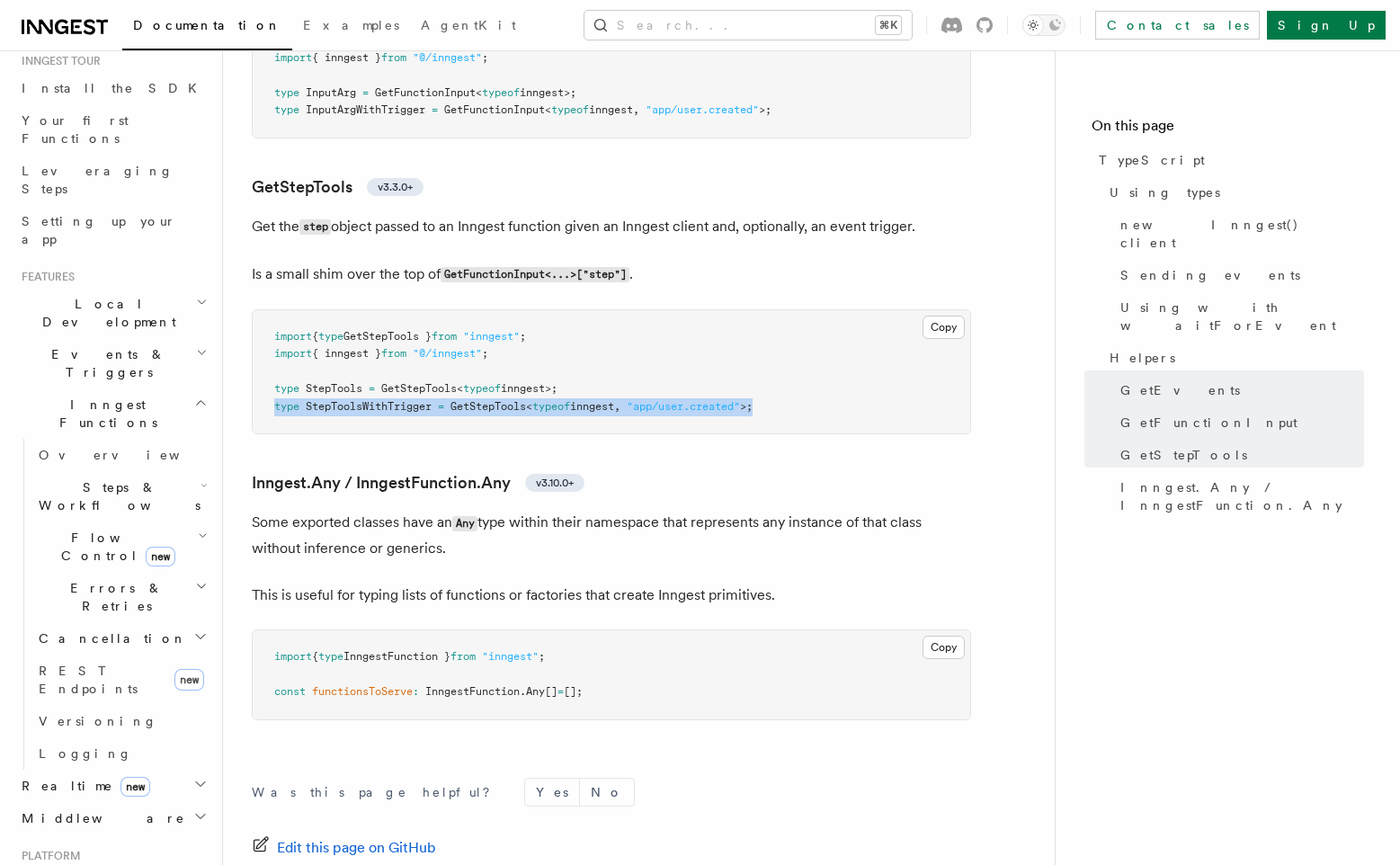
drag, startPoint x: 276, startPoint y: 411, endPoint x: 834, endPoint y: 410, distance: 558.0
click at [834, 410] on pre "import { type GetStepTools } from "inngest" ; import { inngest } from "@/innges…" at bounding box center [612, 372] width 718 height 124
copy span "type StepToolsWithTrigger = GetStepTools < typeof inngest , "app/user.created" …"
click at [273, 391] on pre "import { type GetStepTools } from "inngest" ; import { inngest } from "@/innges…" at bounding box center [612, 372] width 718 height 124
drag, startPoint x: 276, startPoint y: 392, endPoint x: 646, endPoint y: 392, distance: 370.0
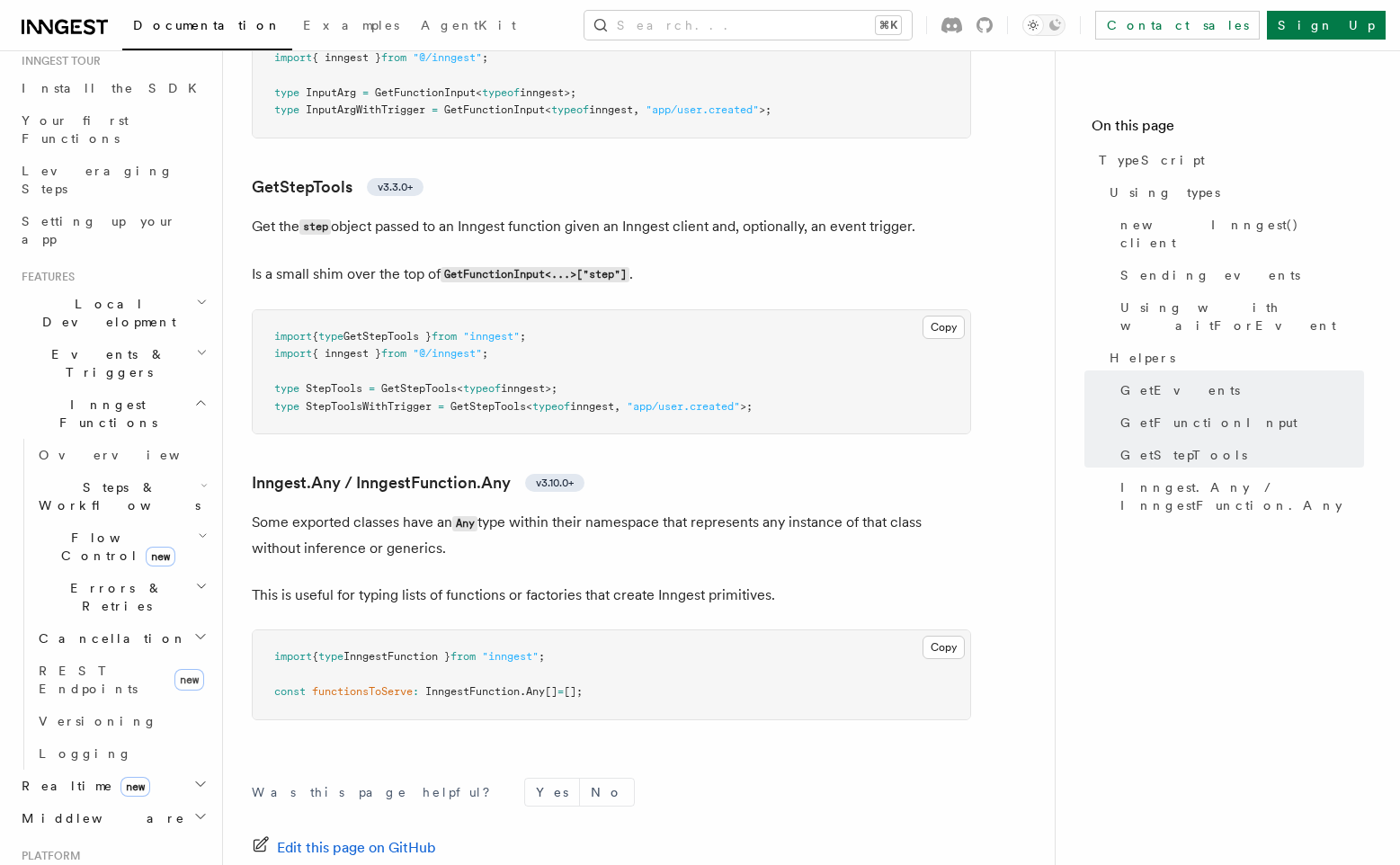
click at [646, 392] on pre "import { type GetStepTools } from "inngest" ; import { inngest } from "@/innges…" at bounding box center [612, 372] width 718 height 124
copy span "type StepTools = GetStepTools < typeof inngest>;"
